Goal: Browse casually: Explore the website without a specific task or goal

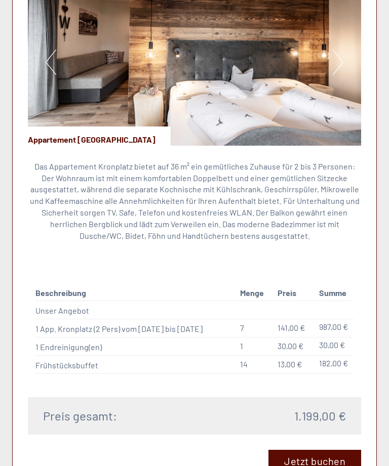
scroll to position [707, 0]
click at [337, 56] on button "Next" at bounding box center [338, 62] width 11 height 25
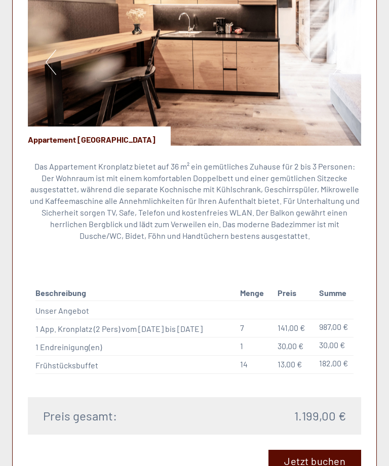
click at [341, 50] on button "Next" at bounding box center [338, 62] width 11 height 25
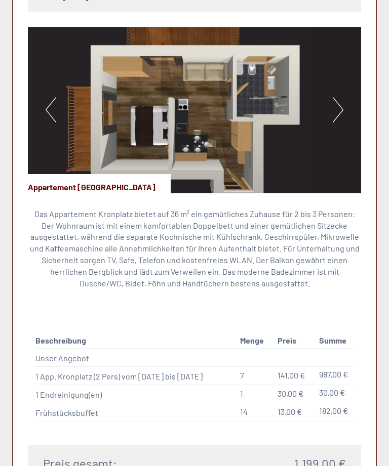
scroll to position [658, 0]
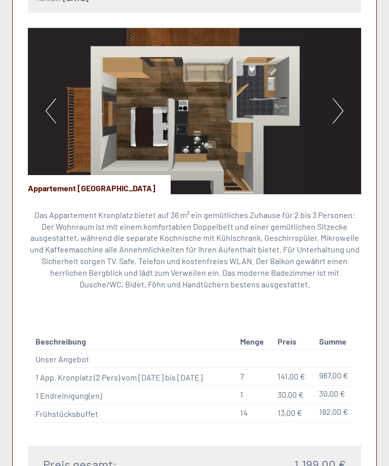
click at [343, 107] on button "Next" at bounding box center [338, 110] width 11 height 25
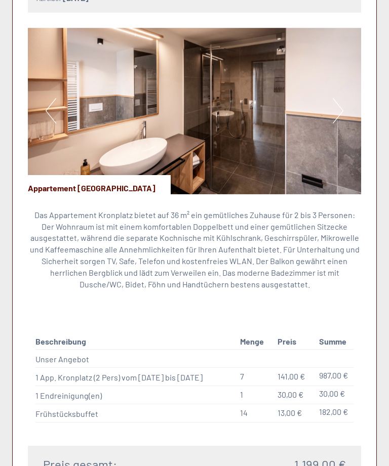
click at [347, 105] on img at bounding box center [194, 111] width 333 height 167
click at [344, 107] on img at bounding box center [194, 111] width 333 height 167
click at [340, 110] on button "Next" at bounding box center [338, 110] width 11 height 25
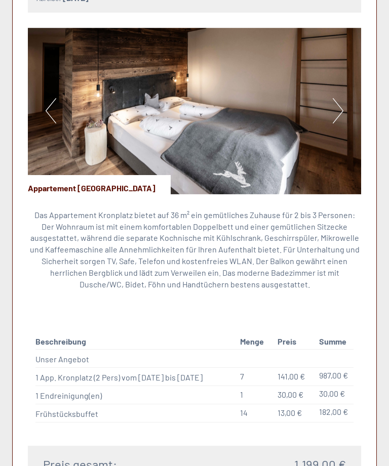
click at [336, 111] on button "Next" at bounding box center [338, 110] width 11 height 25
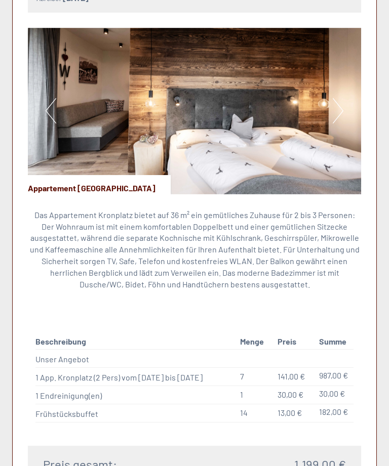
click at [336, 109] on button "Next" at bounding box center [338, 110] width 11 height 25
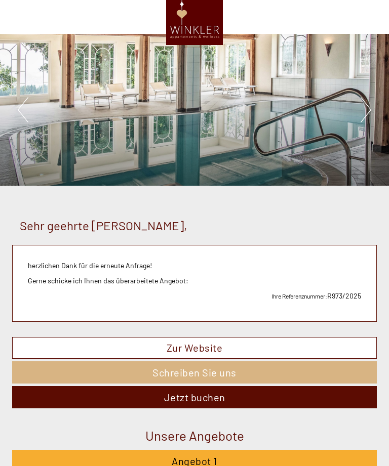
scroll to position [0, 0]
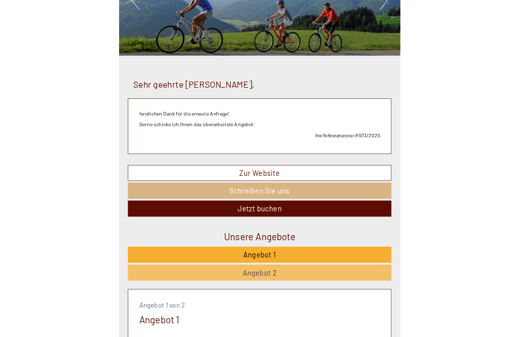
scroll to position [140, 0]
